Goal: Task Accomplishment & Management: Use online tool/utility

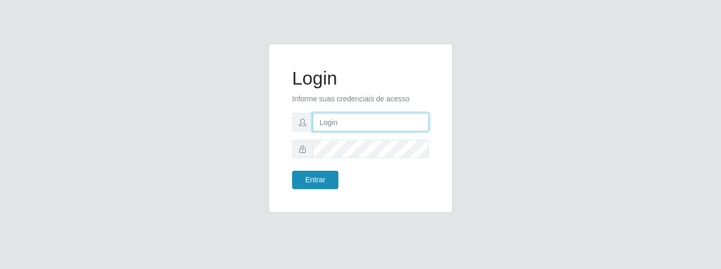
type input "caio@B1"
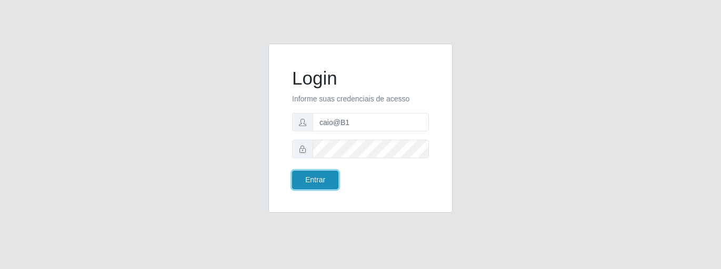
click at [316, 180] on button "Entrar" at bounding box center [315, 180] width 46 height 18
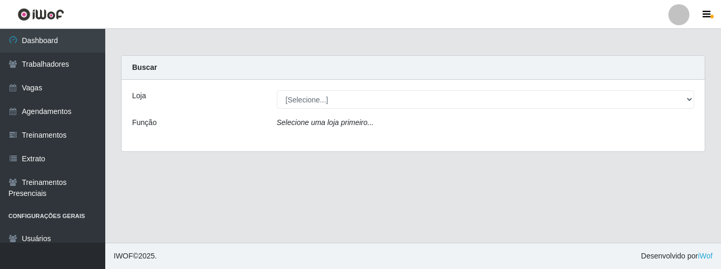
click at [396, 129] on div "Selecione uma loja primeiro..." at bounding box center [485, 124] width 433 height 15
click at [398, 119] on div "Selecione uma loja primeiro..." at bounding box center [485, 124] width 433 height 15
drag, startPoint x: 377, startPoint y: 121, endPoint x: 362, endPoint y: 121, distance: 15.3
click at [376, 121] on div "Selecione uma loja primeiro..." at bounding box center [485, 124] width 433 height 15
click at [184, 116] on div "Loja [Selecione...] Bemais Supermercados - B1 Mangabeira Função Selecione uma l…" at bounding box center [413, 116] width 583 height 72
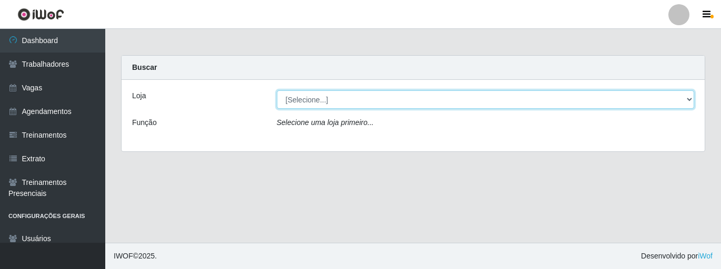
click at [307, 96] on select "[Selecione...] Bemais Supermercados - B1 [GEOGRAPHIC_DATA]" at bounding box center [486, 99] width 418 height 18
select select "403"
click at [277, 90] on select "[Selecione...] Bemais Supermercados - B1 [GEOGRAPHIC_DATA]" at bounding box center [486, 99] width 418 height 18
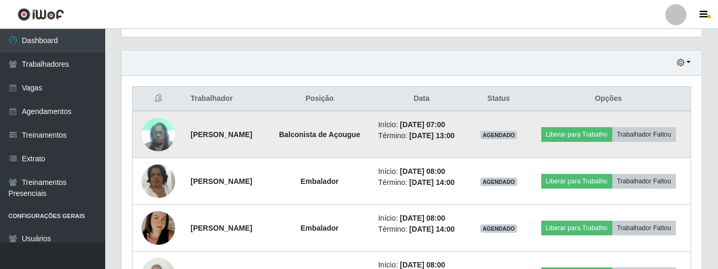
scroll to position [368, 0]
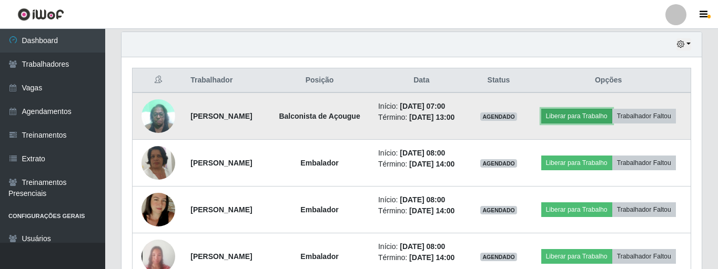
click at [605, 110] on button "Liberar para Trabalho" at bounding box center [576, 116] width 71 height 15
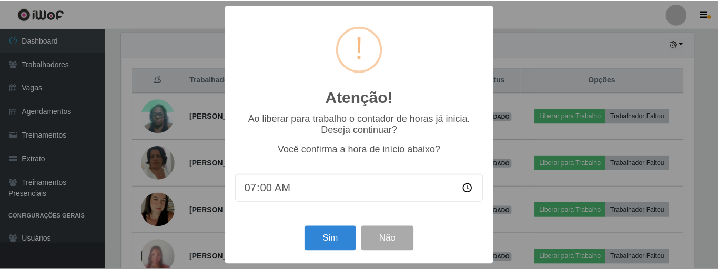
scroll to position [4, 0]
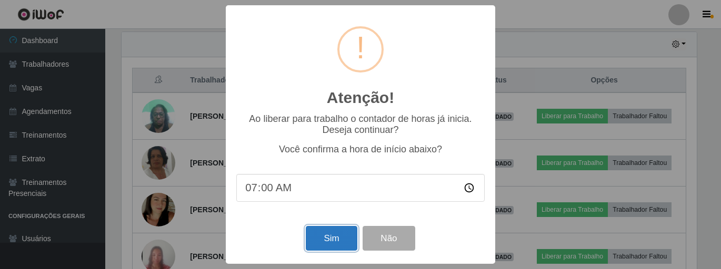
click at [328, 229] on button "Sim" at bounding box center [331, 238] width 51 height 25
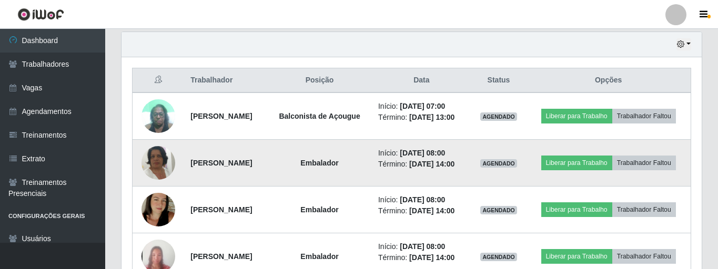
scroll to position [218, 575]
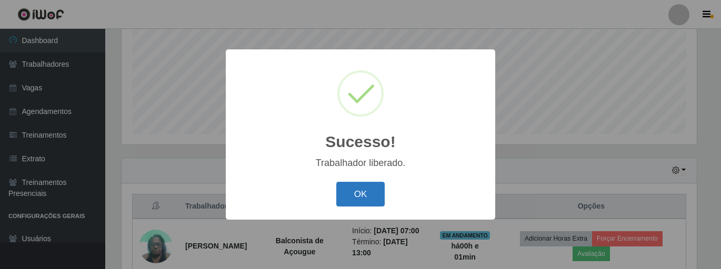
click at [354, 193] on button "OK" at bounding box center [360, 194] width 49 height 25
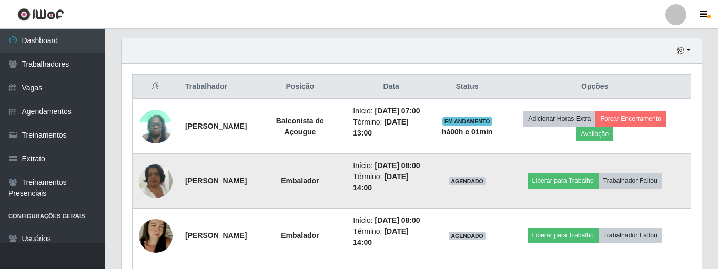
scroll to position [387, 0]
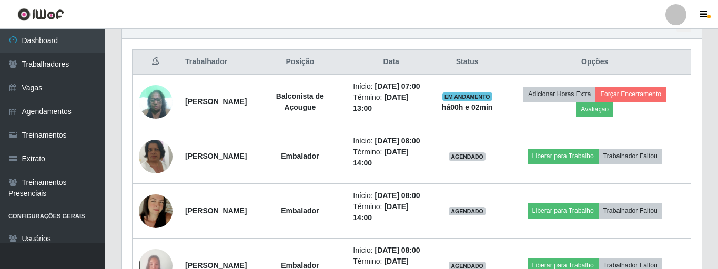
drag, startPoint x: 599, startPoint y: 1, endPoint x: 420, endPoint y: 15, distance: 179.4
click at [421, 15] on header "Perfil Alterar Senha Sair" at bounding box center [359, 14] width 718 height 29
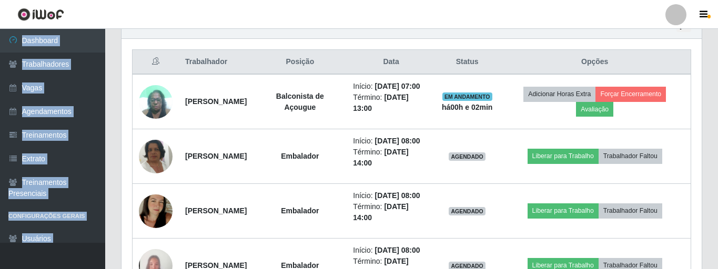
drag, startPoint x: 437, startPoint y: 33, endPoint x: 334, endPoint y: 24, distance: 104.1
click at [338, 24] on div "Perfil Alterar Senha Sair Dashboard Trabalhadores Vagas Agendamentos Treinament…" at bounding box center [359, 60] width 718 height 894
click at [235, 24] on header "Perfil Alterar Senha Sair" at bounding box center [359, 14] width 718 height 29
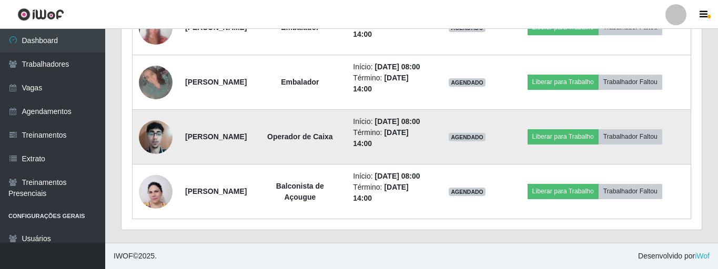
scroll to position [702, 0]
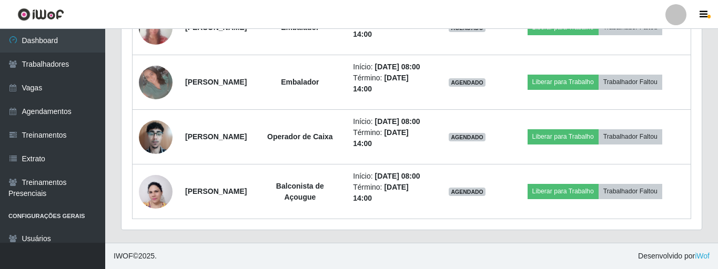
drag, startPoint x: 210, startPoint y: 236, endPoint x: 137, endPoint y: 234, distance: 73.2
click at [150, 238] on div "Hoje 1 dia 3 dias 1 Semana Não encerrados Trabalhador Posição Data Status Opçõe…" at bounding box center [411, 9] width 597 height 468
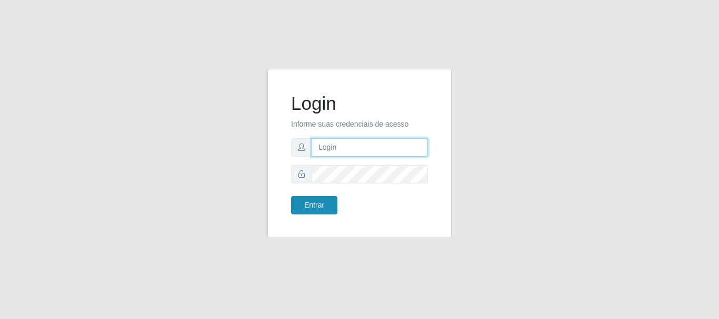
type input "caio@B1"
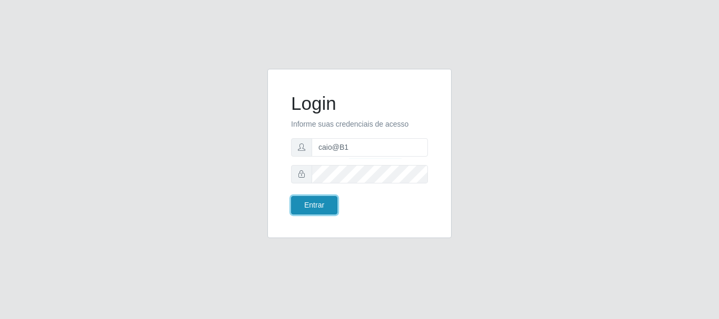
click at [316, 207] on button "Entrar" at bounding box center [314, 205] width 46 height 18
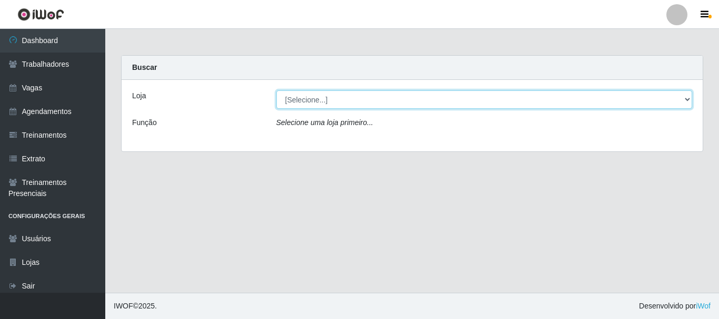
click at [687, 96] on select "[Selecione...] Bemais Supermercados - B1 [GEOGRAPHIC_DATA]" at bounding box center [484, 99] width 416 height 18
select select "403"
click at [276, 90] on select "[Selecione...] Bemais Supermercados - B1 [GEOGRAPHIC_DATA]" at bounding box center [484, 99] width 416 height 18
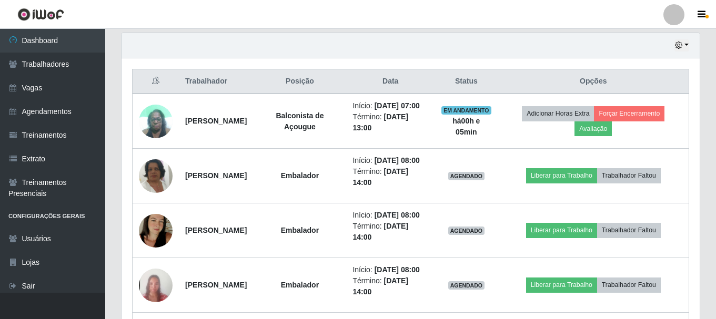
scroll to position [368, 0]
